Goal: Transaction & Acquisition: Purchase product/service

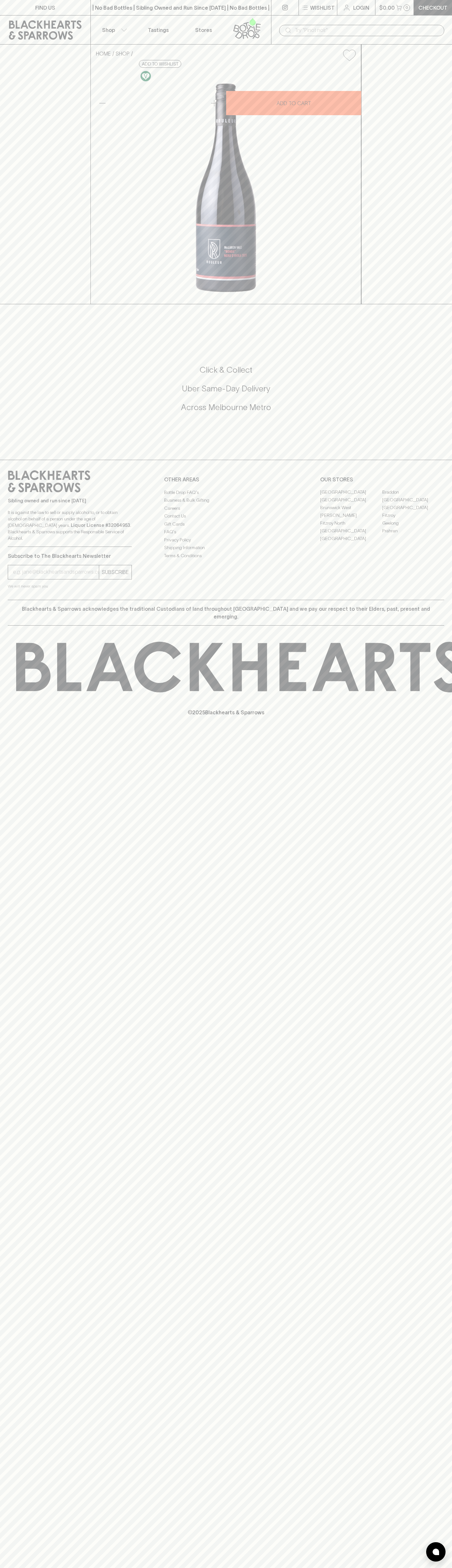
click at [243, 19] on icon at bounding box center [247, 28] width 37 height 21
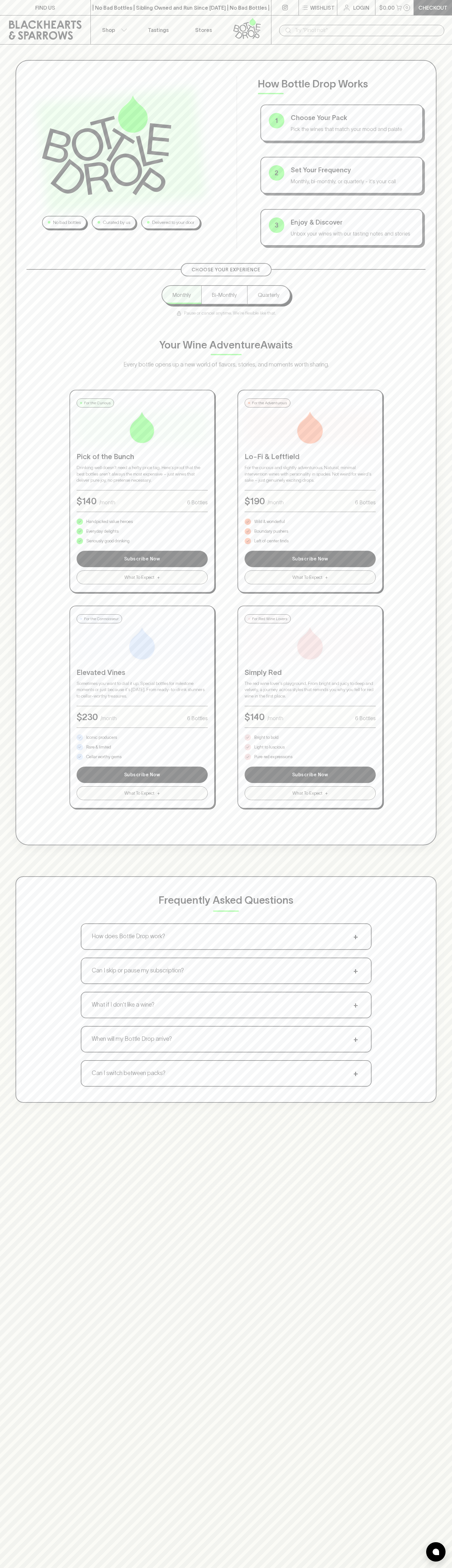
click at [431, 89] on div "No bad bottles Curated by us Delivered to your door How Bottle Drop Works 1 Cho…" at bounding box center [225, 452] width 421 height 786
click at [428, 1568] on html "FIND US | No Bad Bottles | Sibling Owned and Run Since [DATE] | No Bad Bottles …" at bounding box center [226, 1013] width 452 height 2027
click at [1, 261] on div "No bad bottles Curated by us Delivered to your door How Bottle Drop Works 1 Cho…" at bounding box center [226, 581] width 452 height 1074
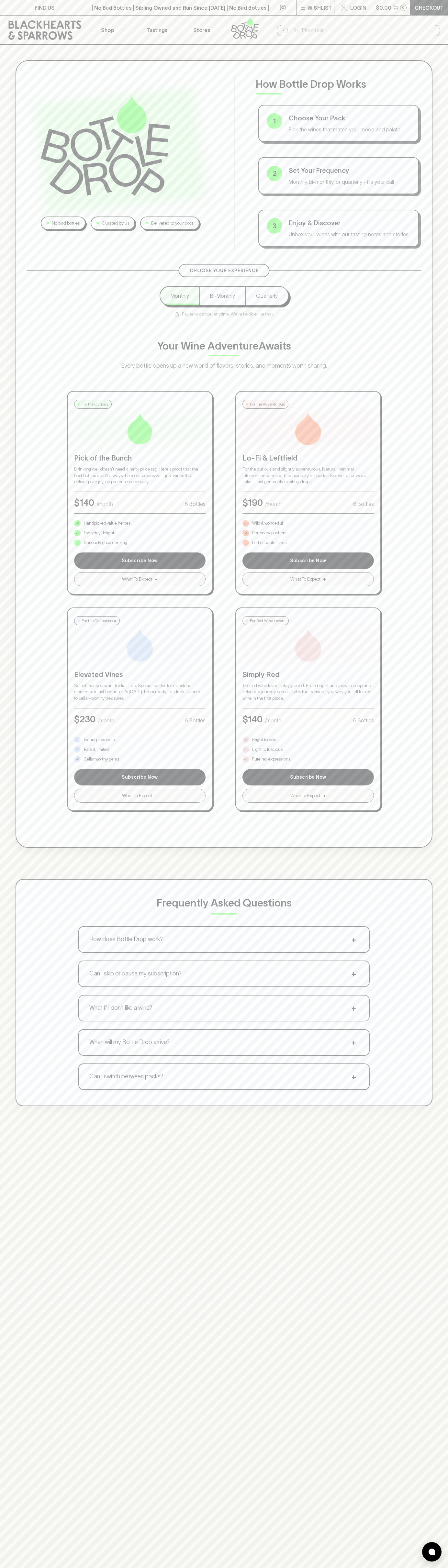
click at [264, 740] on p "Bright to bold" at bounding box center [264, 740] width 24 height 7
